Goal: Check status

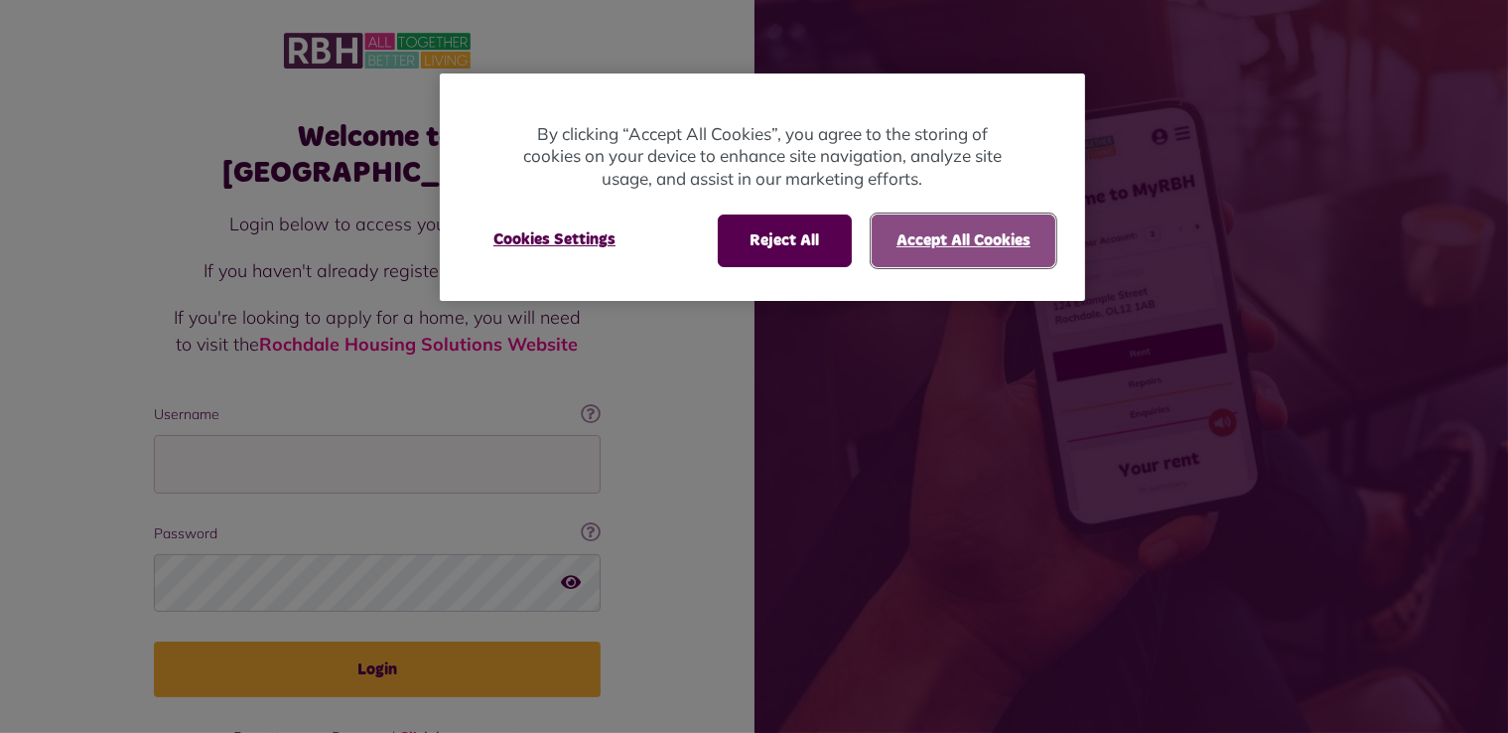
click at [965, 224] on button "Accept All Cookies" at bounding box center [964, 240] width 184 height 52
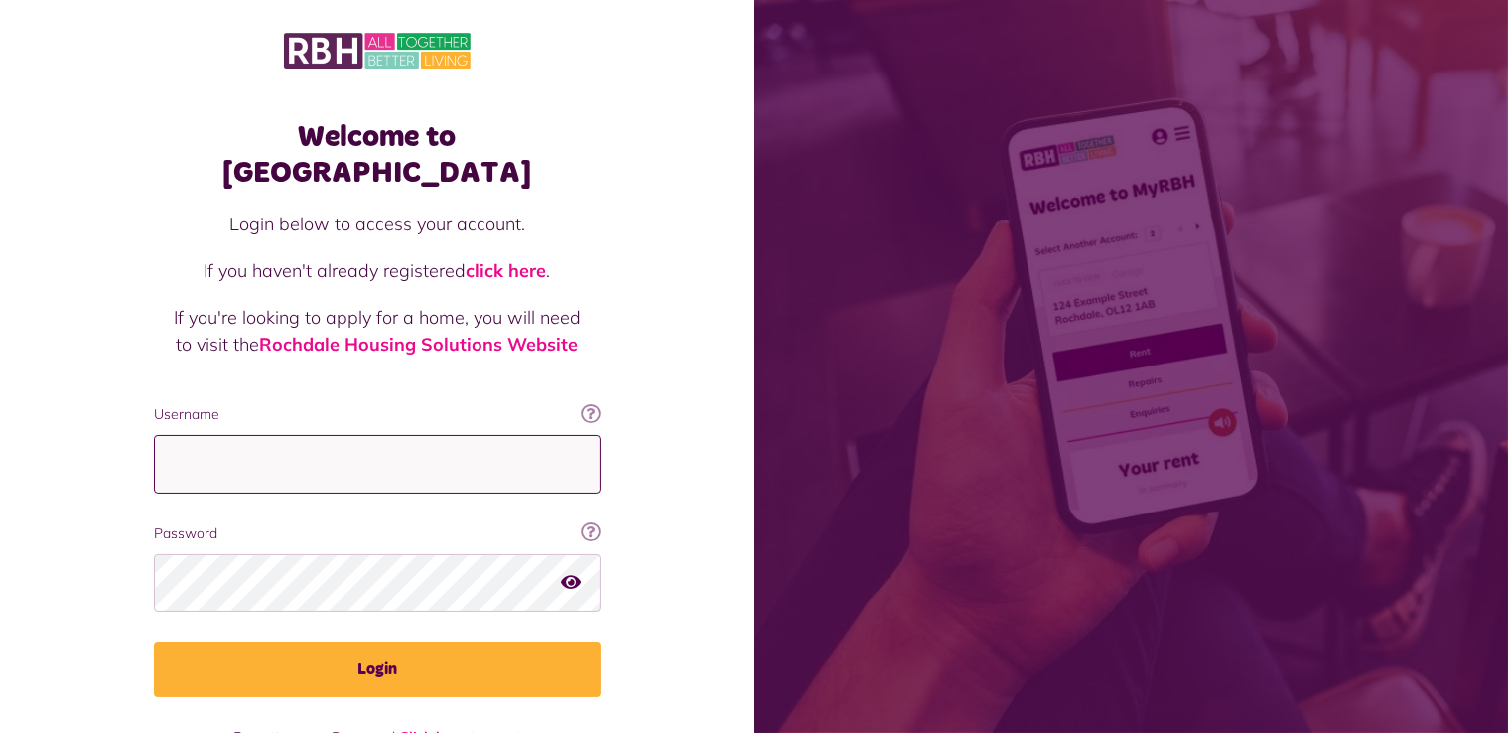
click at [447, 435] on input "Username" at bounding box center [377, 464] width 447 height 59
type input "**********"
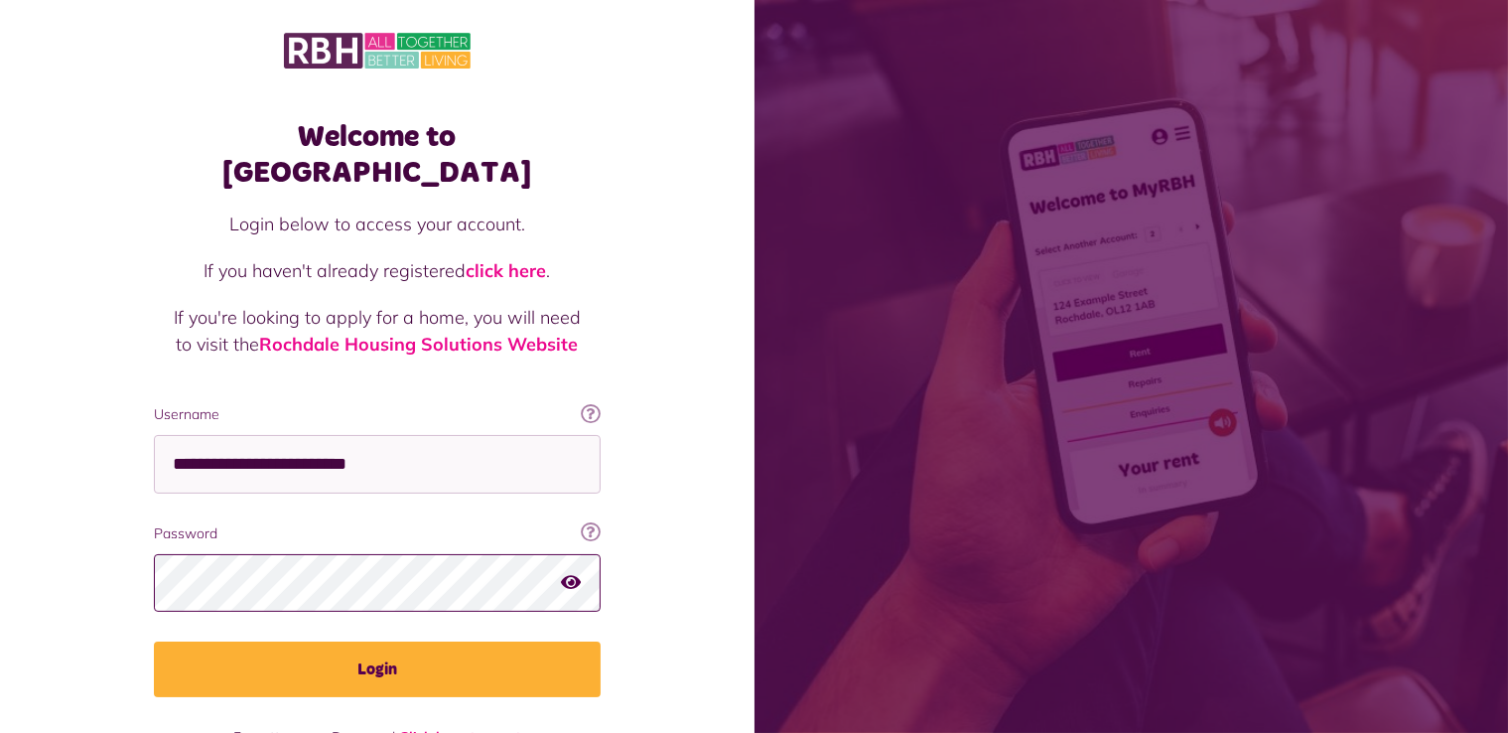
click at [154, 641] on button "Login" at bounding box center [377, 669] width 447 height 56
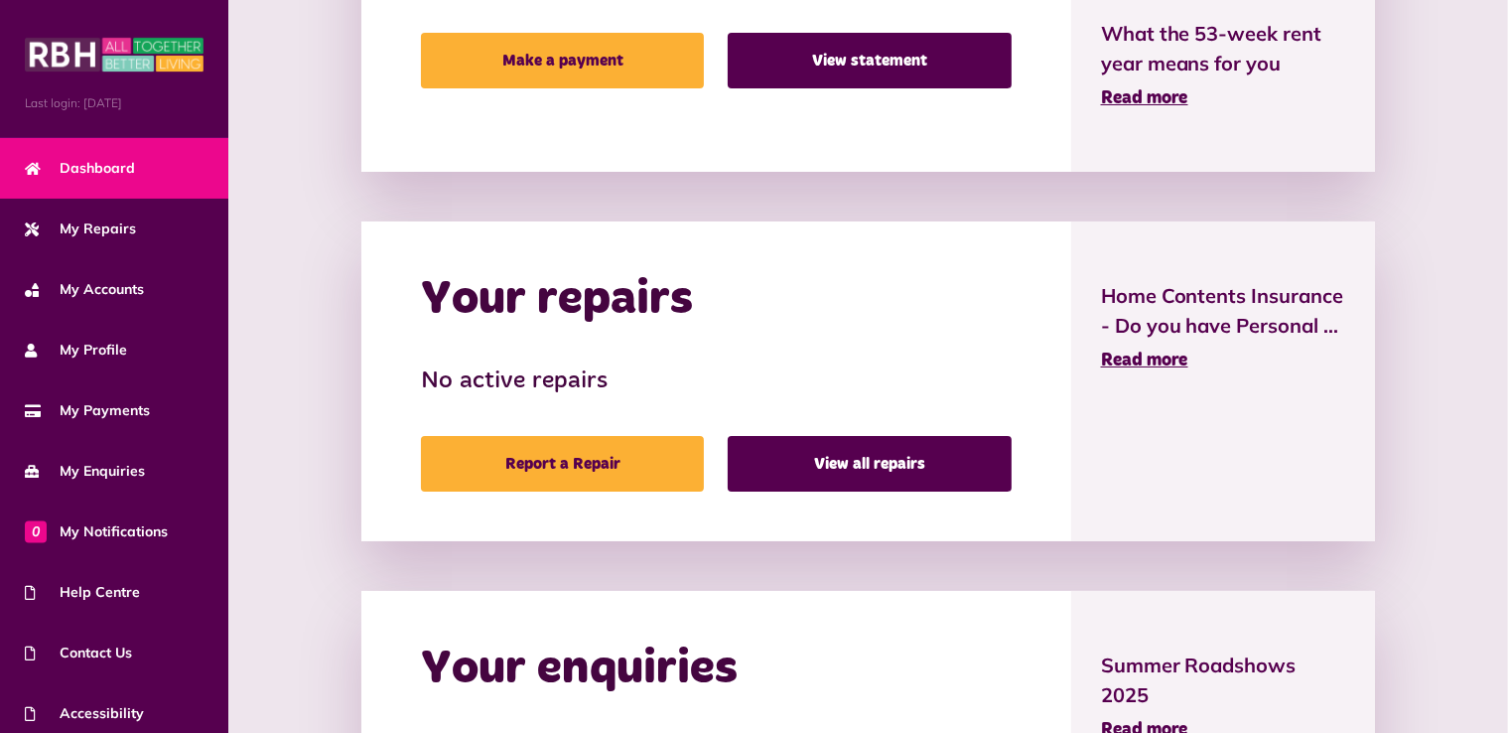
scroll to position [874, 0]
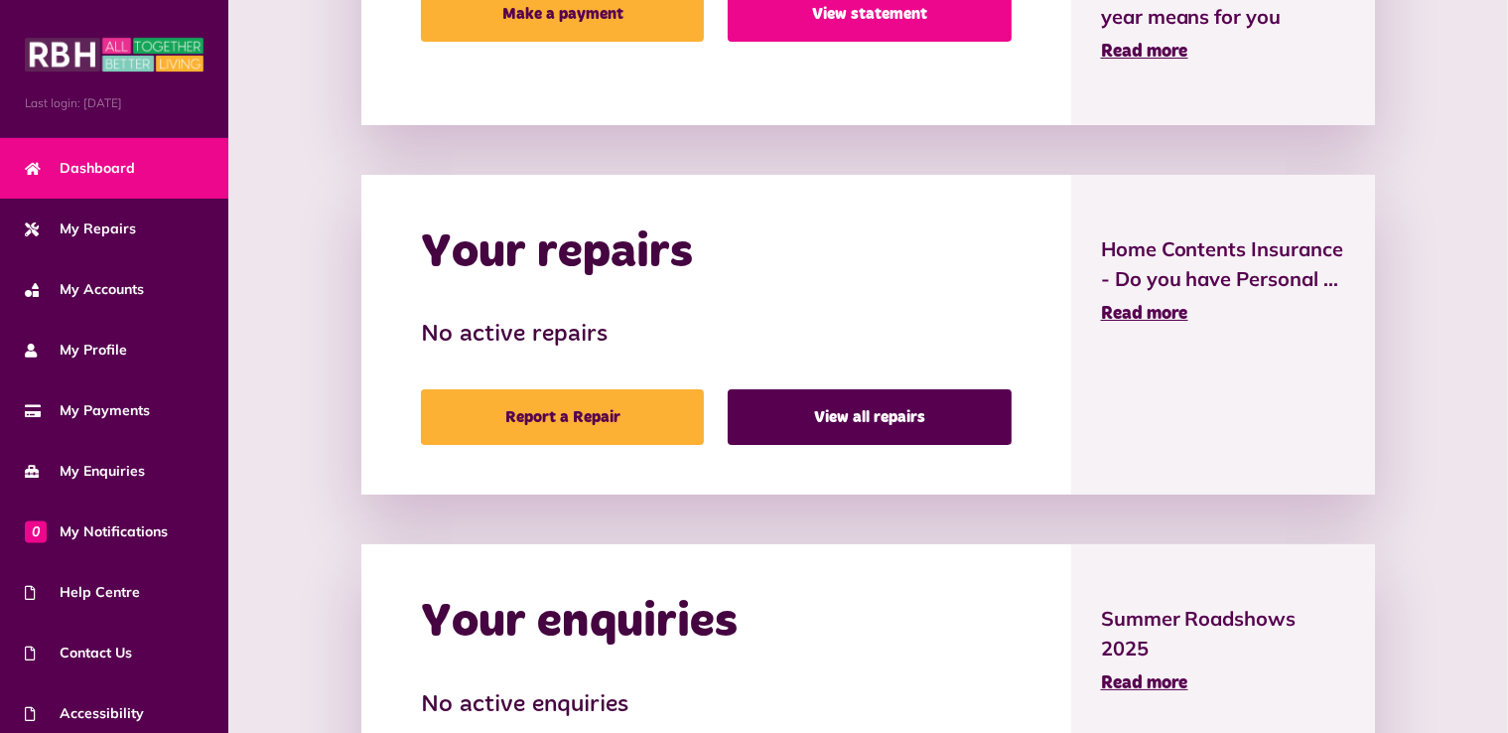
click at [792, 22] on link "View statement" at bounding box center [869, 14] width 283 height 56
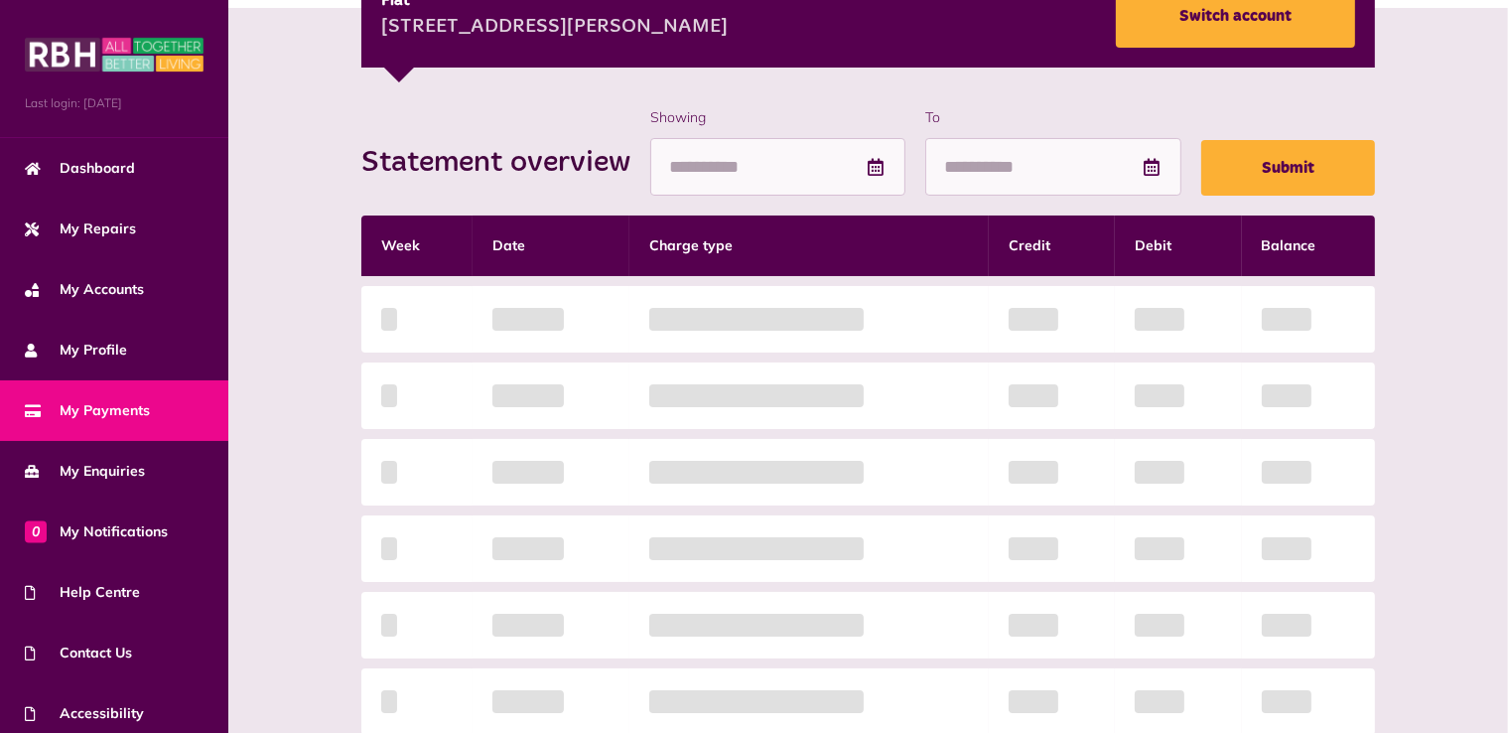
scroll to position [357, 0]
